Goal: Task Accomplishment & Management: Manage account settings

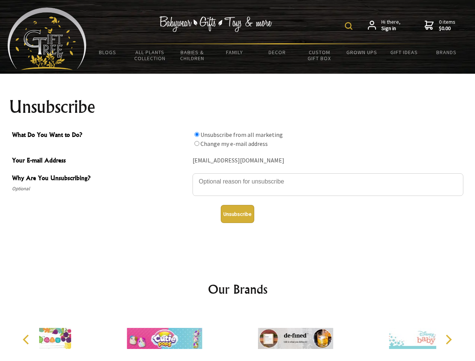
click at [350, 26] on img at bounding box center [349, 26] width 8 height 8
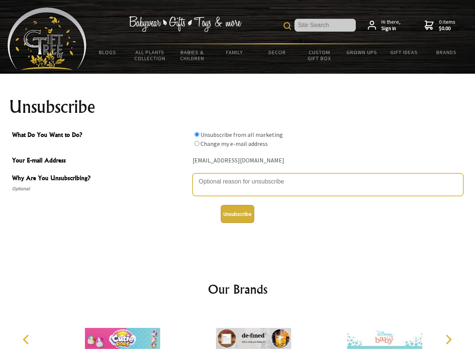
click at [238, 176] on textarea "Why Are You Unsubscribing?" at bounding box center [328, 184] width 271 height 23
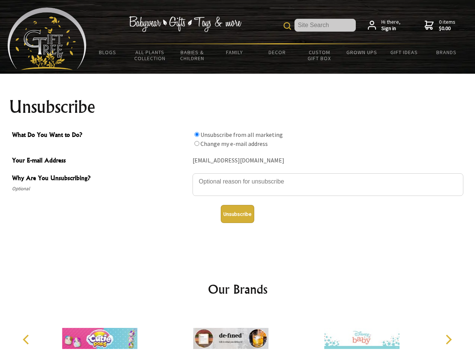
click at [197, 134] on input "What Do You Want to Do?" at bounding box center [197, 134] width 5 height 5
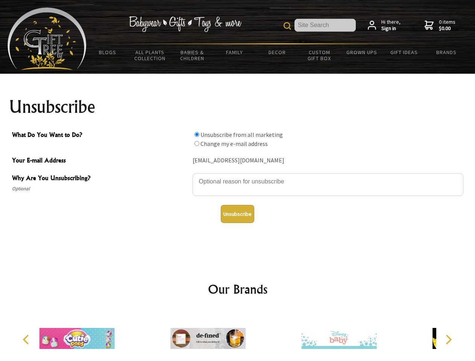
click at [197, 143] on input "What Do You Want to Do?" at bounding box center [197, 143] width 5 height 5
radio input "true"
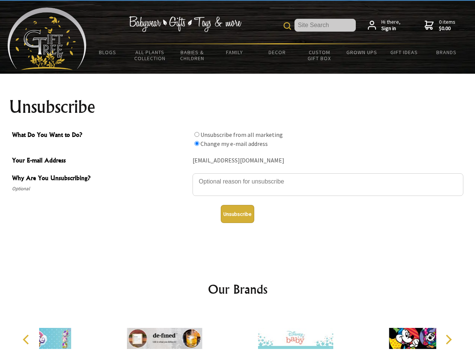
click at [237, 214] on button "Unsubscribe" at bounding box center [237, 214] width 33 height 18
click at [258, 336] on img at bounding box center [295, 338] width 75 height 56
click at [27, 340] on icon "Previous" at bounding box center [27, 340] width 10 height 10
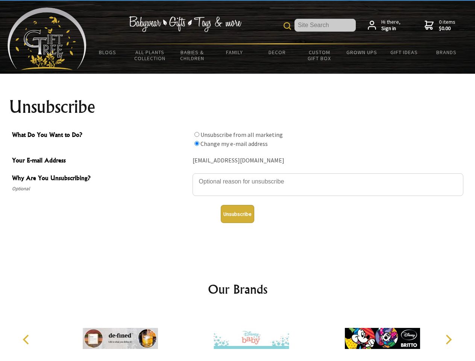
click at [448, 340] on icon "Next" at bounding box center [448, 340] width 10 height 10
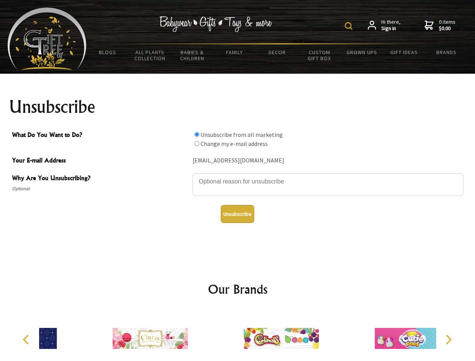
click at [350, 26] on img at bounding box center [349, 26] width 8 height 8
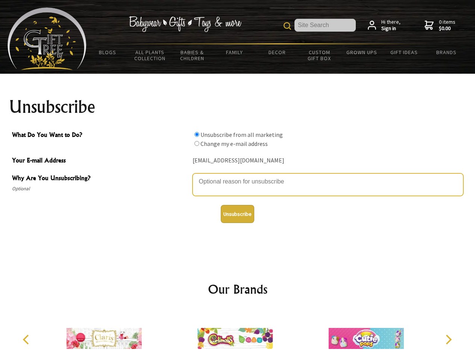
click at [238, 176] on textarea "Why Are You Unsubscribing?" at bounding box center [328, 184] width 271 height 23
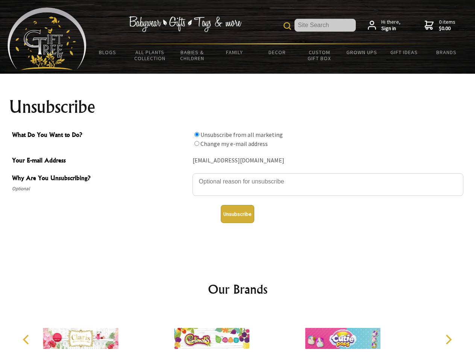
click at [197, 134] on input "What Do You Want to Do?" at bounding box center [197, 134] width 5 height 5
click at [197, 143] on input "What Do You Want to Do?" at bounding box center [197, 143] width 5 height 5
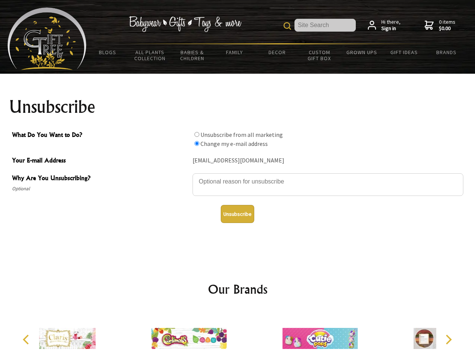
radio input "true"
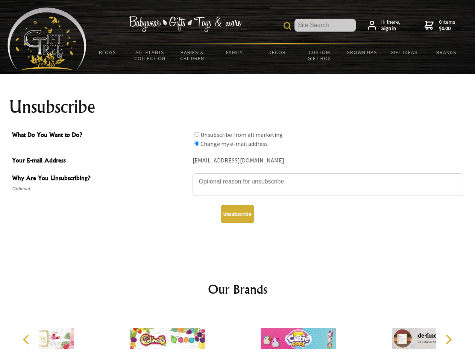
click at [237, 214] on button "Unsubscribe" at bounding box center [237, 214] width 33 height 18
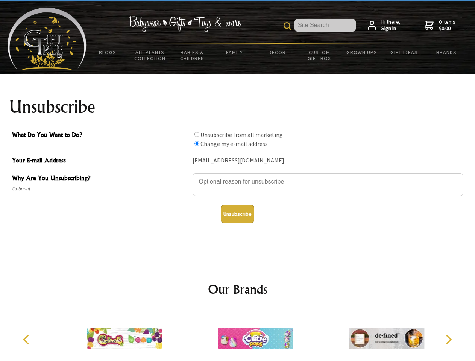
click at [238, 336] on img at bounding box center [255, 338] width 75 height 56
click at [27, 340] on icon "Previous" at bounding box center [27, 340] width 10 height 10
click at [448, 340] on icon "Next" at bounding box center [448, 340] width 10 height 10
